Goal: Task Accomplishment & Management: Use online tool/utility

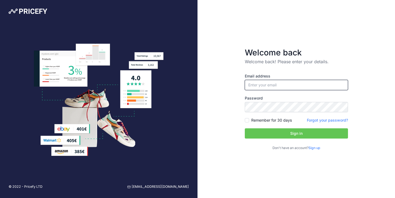
click at [264, 87] on input "email" at bounding box center [296, 85] width 103 height 10
type input "[EMAIL_ADDRESS][DOMAIN_NAME]"
click at [248, 121] on input "Remember for 30 days" at bounding box center [247, 120] width 4 height 4
checkbox input "true"
click at [301, 135] on button "Sign in" at bounding box center [296, 133] width 103 height 10
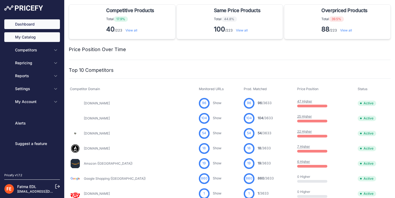
click at [28, 37] on link "My Catalog" at bounding box center [32, 37] width 56 height 10
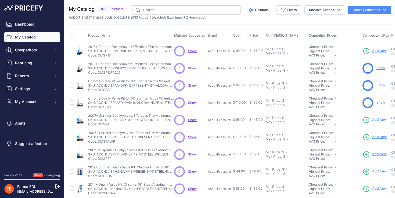
click at [193, 68] on span "Show" at bounding box center [192, 68] width 9 height 4
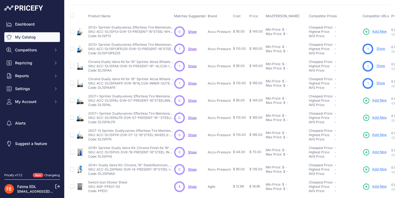
scroll to position [26, 0]
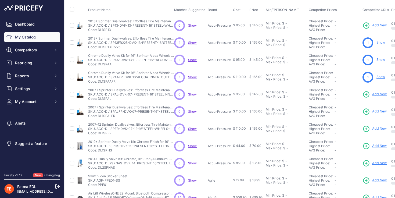
click at [192, 76] on span "Show" at bounding box center [192, 77] width 9 height 4
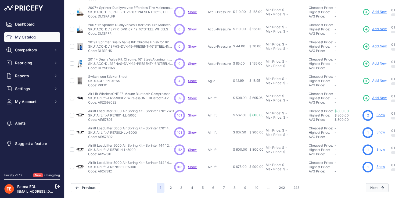
click at [369, 183] on button "Next" at bounding box center [377, 187] width 23 height 9
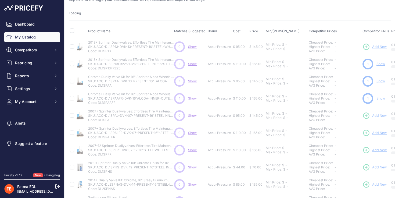
scroll to position [0, 0]
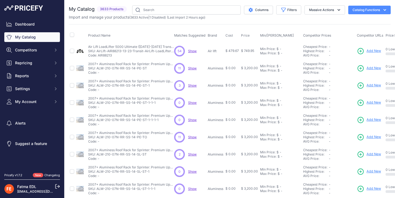
scroll to position [129, 0]
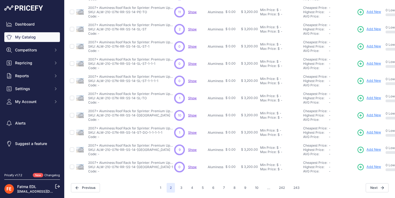
click at [189, 27] on span "Show" at bounding box center [192, 29] width 9 height 4
click at [194, 113] on span "Show" at bounding box center [192, 115] width 9 height 4
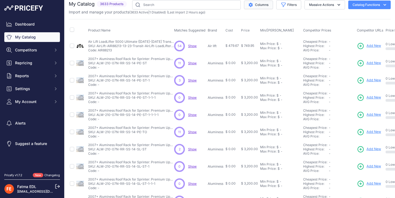
scroll to position [0, 0]
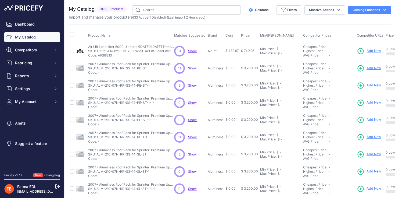
drag, startPoint x: 23, startPoint y: 36, endPoint x: 72, endPoint y: 27, distance: 49.7
click at [23, 36] on link "My Catalog" at bounding box center [32, 37] width 56 height 10
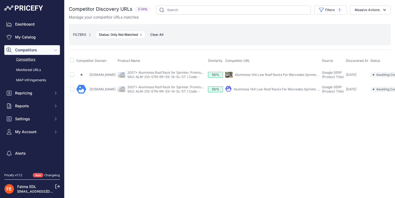
scroll to position [0, 26]
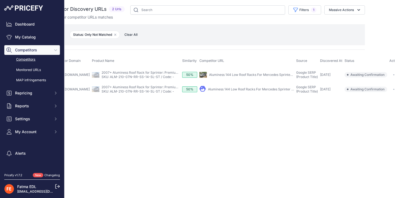
click at [390, 71] on button "button" at bounding box center [395, 75] width 11 height 8
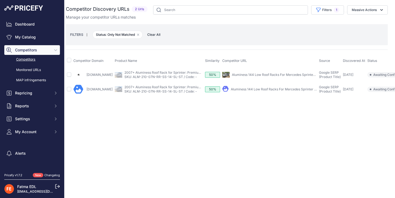
scroll to position [0, 0]
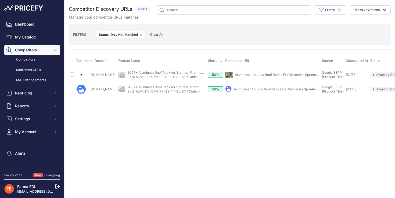
click at [243, 75] on link "Aluminess 144 Low Roof Racks For Mercedes Sprinter 2007+" at bounding box center [282, 75] width 94 height 4
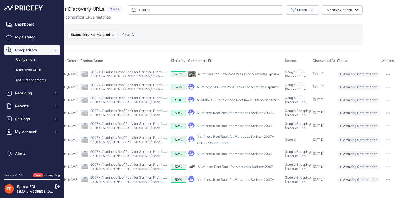
scroll to position [2, 41]
click at [219, 72] on link "Aluminess 144 Low Roof Racks For Mercedes Sprinter 2007+" at bounding box center [245, 74] width 94 height 4
click at [131, 72] on link "2007+ Aluminess Roof Rack for Sprinter: Premium Upgrade Solution - 144 WB Low R…" at bounding box center [177, 72] width 174 height 4
click at [205, 156] on link "Aluminess Roof Rack for Mercedes Sprinter 2007+" at bounding box center [235, 154] width 77 height 4
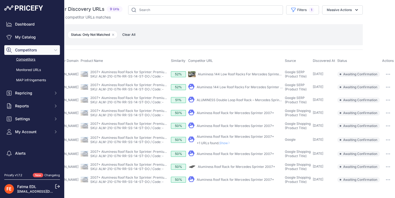
click at [223, 156] on link "Aluminess Roof Rack for Mercedes Sprinter 2007+" at bounding box center [235, 154] width 77 height 4
click at [92, 152] on link "2007+ Aluminess Roof Rack for Sprinter: Premium Upgrade Solution - 144 WB Low R…" at bounding box center [177, 152] width 174 height 4
click at [118, 171] on link "SKU: ALM-210-07N-RR-SS-14-ST-DO / Code: -" at bounding box center [126, 169] width 73 height 4
click at [235, 156] on link "Aluminess Roof Rack for Mercedes Sprinter 2007+" at bounding box center [235, 154] width 77 height 4
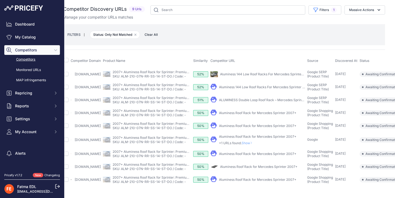
scroll to position [2, 0]
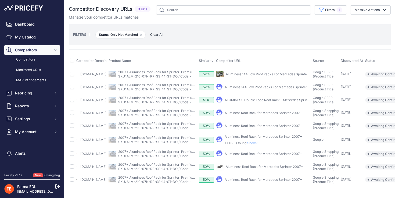
click at [89, 155] on link "Horsepowerfreaks.com" at bounding box center [93, 154] width 26 height 4
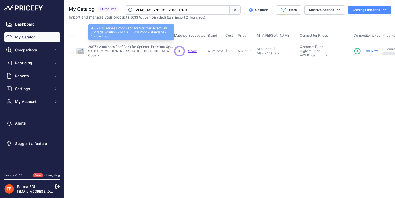
click at [129, 48] on p "2007+ Aluminess Roof Rack for Sprinter: Premium Upgrade Solution - 144 WB Low R…" at bounding box center [131, 47] width 86 height 4
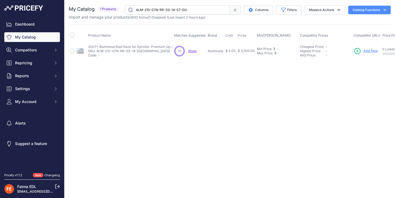
click at [126, 58] on td "2007+ Aluminess Roof Rack for Sprinter: Premium Upgrade Solution - 144 WB Low R…" at bounding box center [130, 50] width 86 height 17
drag, startPoint x: 97, startPoint y: 51, endPoint x: 148, endPoint y: 50, distance: 50.9
click at [148, 50] on p "SKU: ALM-210-07N-RR-SS-14-[GEOGRAPHIC_DATA]" at bounding box center [131, 51] width 86 height 4
copy p "ALM-210-07N-RR-SS-14-ST-DO"
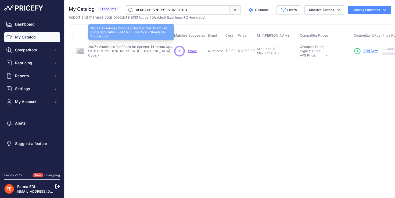
click at [133, 45] on p "2007+ Aluminess Roof Rack for Sprinter: Premium Upgrade Solution - 144 WB Low R…" at bounding box center [131, 47] width 86 height 4
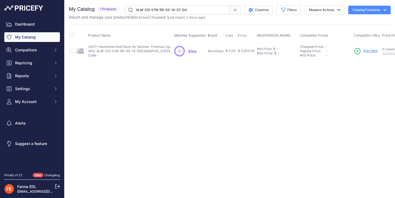
click at [128, 52] on p "SKU: ALM-210-07N-RR-SS-14-[GEOGRAPHIC_DATA]" at bounding box center [131, 51] width 86 height 4
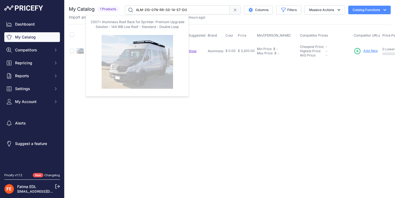
click at [80, 50] on img at bounding box center [80, 51] width 8 height 8
click at [82, 51] on img at bounding box center [80, 51] width 8 height 8
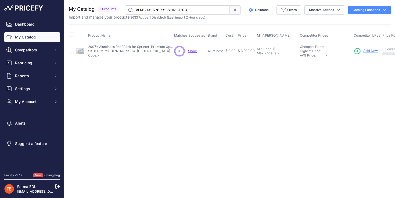
click at [110, 129] on div "Close You are not connected to the internet." at bounding box center [230, 99] width 331 height 198
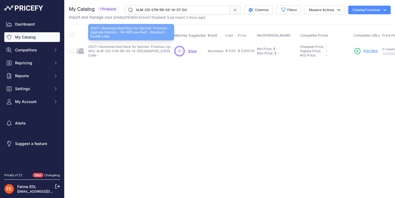
click at [107, 48] on p "2007+ Aluminess Roof Rack for Sprinter: Premium Upgrade Solution - 144 WB Low R…" at bounding box center [131, 47] width 86 height 4
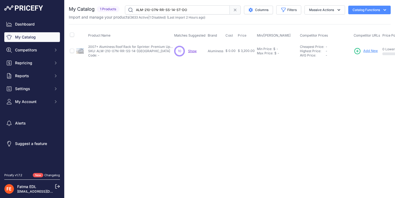
click at [172, 62] on div "You are not connected to the internet. My Catalog" at bounding box center [230, 32] width 322 height 65
click at [193, 50] on span "Show" at bounding box center [192, 51] width 9 height 4
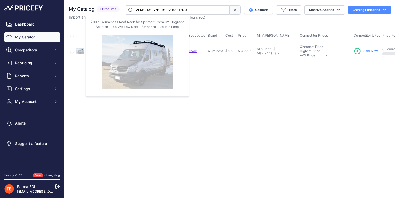
click at [80, 50] on img at bounding box center [80, 51] width 8 height 8
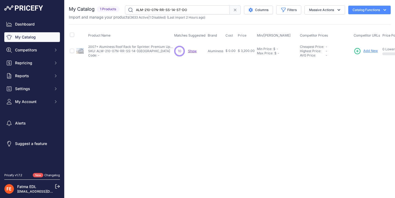
drag, startPoint x: 97, startPoint y: 51, endPoint x: 149, endPoint y: 51, distance: 51.7
click at [149, 51] on p "SKU: ALM-210-07N-RR-SS-14-[GEOGRAPHIC_DATA]" at bounding box center [131, 51] width 86 height 4
copy p "ALM-210-07N-RR-SS-14-ST-DO"
click at [194, 106] on div "Close You are not connected to the internet." at bounding box center [230, 99] width 331 height 198
click at [139, 50] on p "SKU: ALM-210-07N-RR-SS-14-[GEOGRAPHIC_DATA]" at bounding box center [131, 51] width 86 height 4
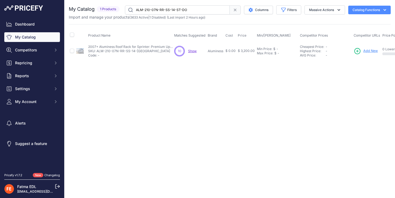
click at [139, 50] on p "SKU: ALM-210-07N-RR-SS-14-[GEOGRAPHIC_DATA]" at bounding box center [131, 51] width 86 height 4
click at [124, 83] on div "Close You are not connected to the internet." at bounding box center [230, 99] width 331 height 198
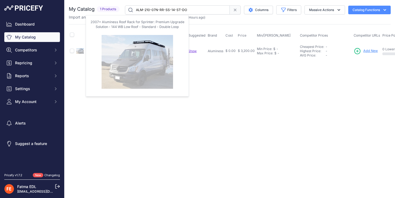
click at [82, 50] on img at bounding box center [80, 51] width 8 height 8
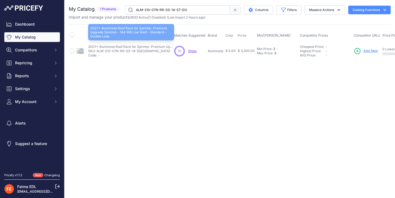
click at [130, 48] on p "2007+ Aluminess Roof Rack for Sprinter: Premium Upgrade Solution - 144 WB Low R…" at bounding box center [131, 47] width 86 height 4
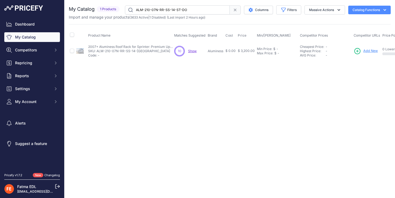
click at [128, 51] on p "SKU: ALM-210-07N-RR-SS-14-ST-DO" at bounding box center [131, 51] width 86 height 4
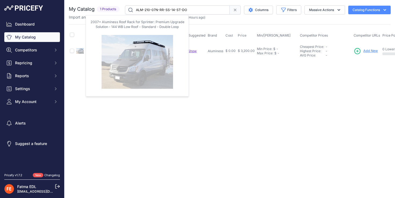
click at [83, 51] on img at bounding box center [80, 51] width 8 height 8
click at [75, 49] on td "2007+ Aluminess Roof Rack for Sprinter: Premium Upgrade Solution - 144 WB Low R…" at bounding box center [81, 50] width 12 height 17
click at [82, 52] on img at bounding box center [80, 51] width 8 height 8
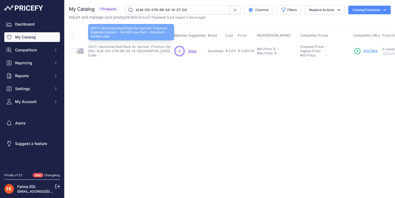
click at [108, 48] on p "2007+ Aluminess Roof Rack for Sprinter: Premium Upgrade Solution - 144 WB Low R…" at bounding box center [131, 47] width 86 height 4
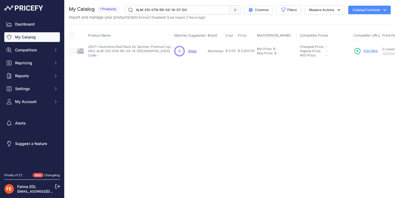
click at [107, 51] on p "SKU: ALM-210-07N-RR-SS-14-ST-DO" at bounding box center [131, 51] width 86 height 4
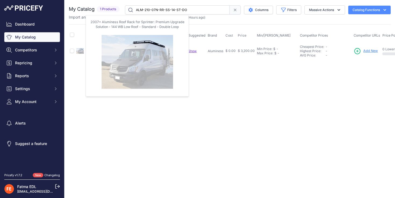
click at [83, 50] on img at bounding box center [80, 51] width 8 height 8
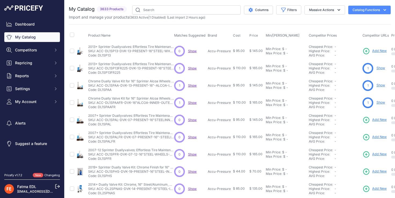
scroll to position [129, 0]
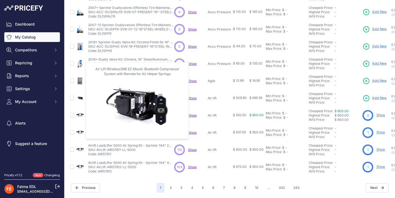
click at [79, 94] on img at bounding box center [80, 98] width 8 height 8
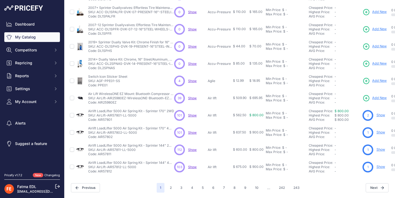
click at [100, 92] on p "Air Lift WirelessONE EZ Mount: Bluetooth Compressor System with Remote for Air …" at bounding box center [131, 94] width 86 height 4
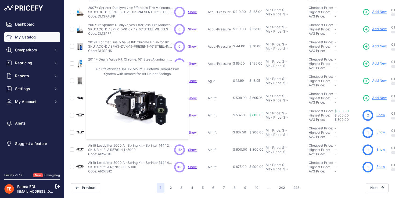
click at [78, 94] on img at bounding box center [80, 98] width 8 height 8
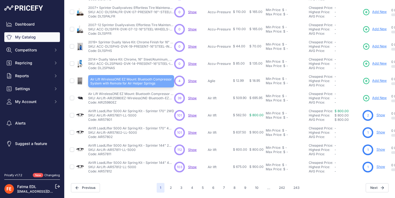
click at [97, 92] on p "Air Lift WirelessONE EZ Mount: Bluetooth Compressor System with Remote for Air …" at bounding box center [131, 94] width 86 height 4
click at [112, 92] on p "Air Lift WirelessONE EZ Mount: Bluetooth Compressor System with Remote for Air …" at bounding box center [131, 94] width 86 height 4
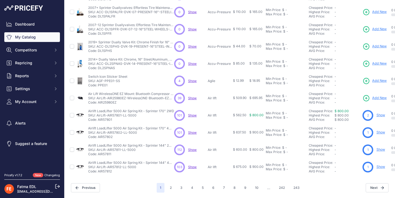
click at [196, 96] on span "Show" at bounding box center [192, 98] width 9 height 4
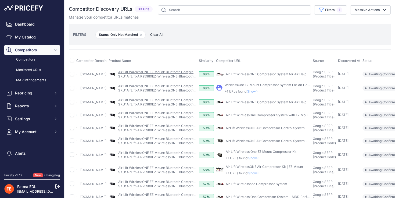
click at [145, 73] on link "Air Lift WirelessONE EZ Mount: Bluetooth Compressor System with Remote for Air …" at bounding box center [192, 72] width 148 height 4
click at [194, 76] on link "SKU: AirLift-AIR25980EZ-WirelessONE-Bluetooth-EZMount-CompressorSystem-AirHelpe…" at bounding box center [221, 76] width 206 height 4
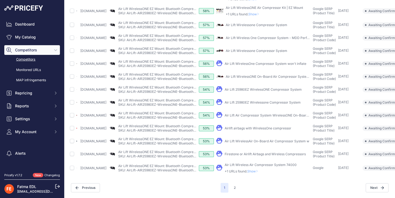
scroll to position [183, 0]
click at [233, 184] on button "2" at bounding box center [235, 188] width 8 height 10
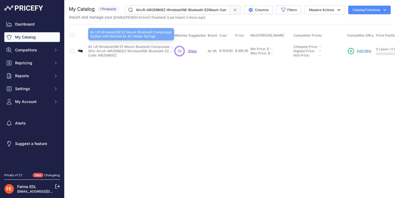
click at [153, 48] on p "Air Lift WirelessONE EZ Mount: Bluetooth Compressor System with Remote for Air …" at bounding box center [131, 47] width 86 height 4
